Goal: Task Accomplishment & Management: Manage account settings

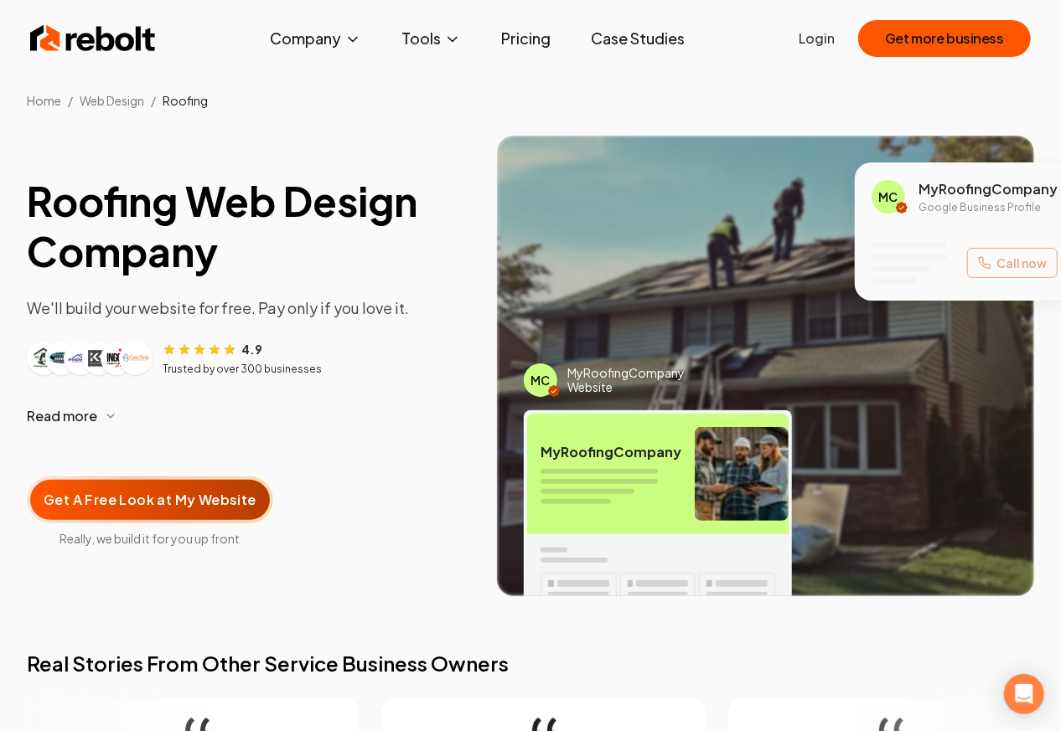
click at [793, 39] on div "Rebolt Company About Blog Jobs Help Center Tools Google Review QR Code Generato…" at bounding box center [530, 38] width 1040 height 50
click at [840, 36] on ul "Login Get more business" at bounding box center [914, 38] width 232 height 37
click at [827, 38] on link "Login" at bounding box center [816, 38] width 36 height 20
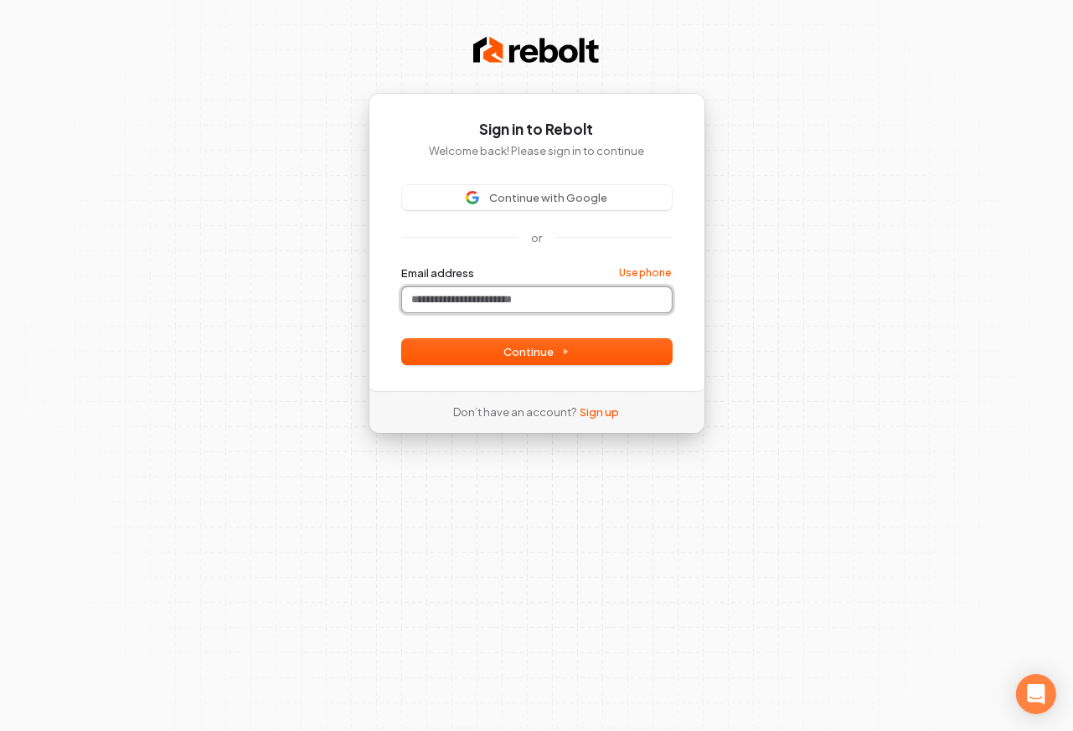
click at [510, 300] on input "Email address" at bounding box center [537, 299] width 270 height 25
click at [510, 305] on input "Email address" at bounding box center [537, 299] width 270 height 25
click at [522, 287] on input "Email address" at bounding box center [537, 299] width 270 height 25
click at [523, 297] on input "Email address" at bounding box center [537, 299] width 270 height 25
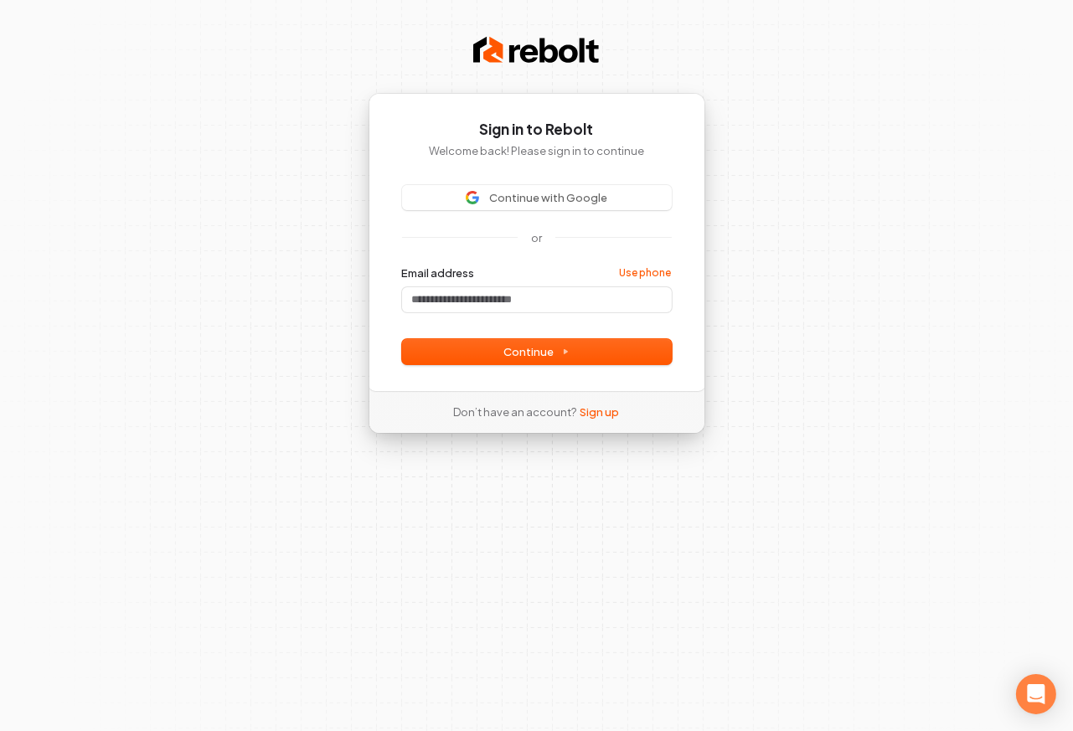
click at [535, 286] on div "Email address Use phone" at bounding box center [537, 289] width 270 height 47
click at [541, 305] on input "Email address" at bounding box center [537, 299] width 270 height 25
